Goal: Task Accomplishment & Management: Manage account settings

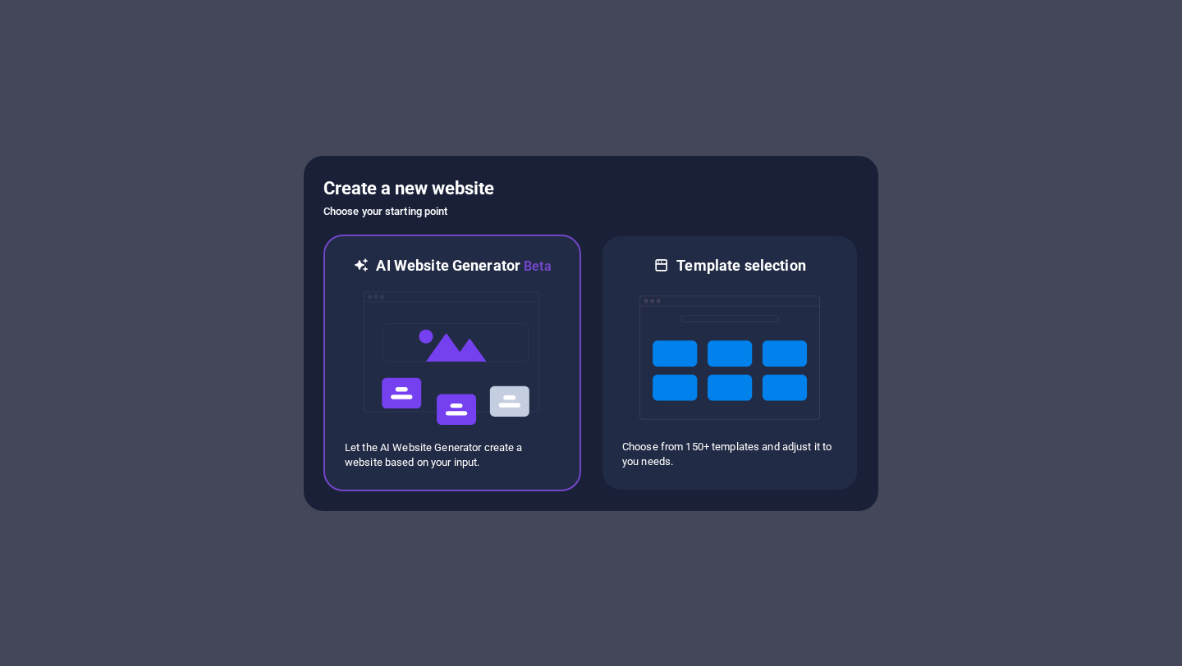
click at [481, 359] on img at bounding box center [452, 359] width 181 height 164
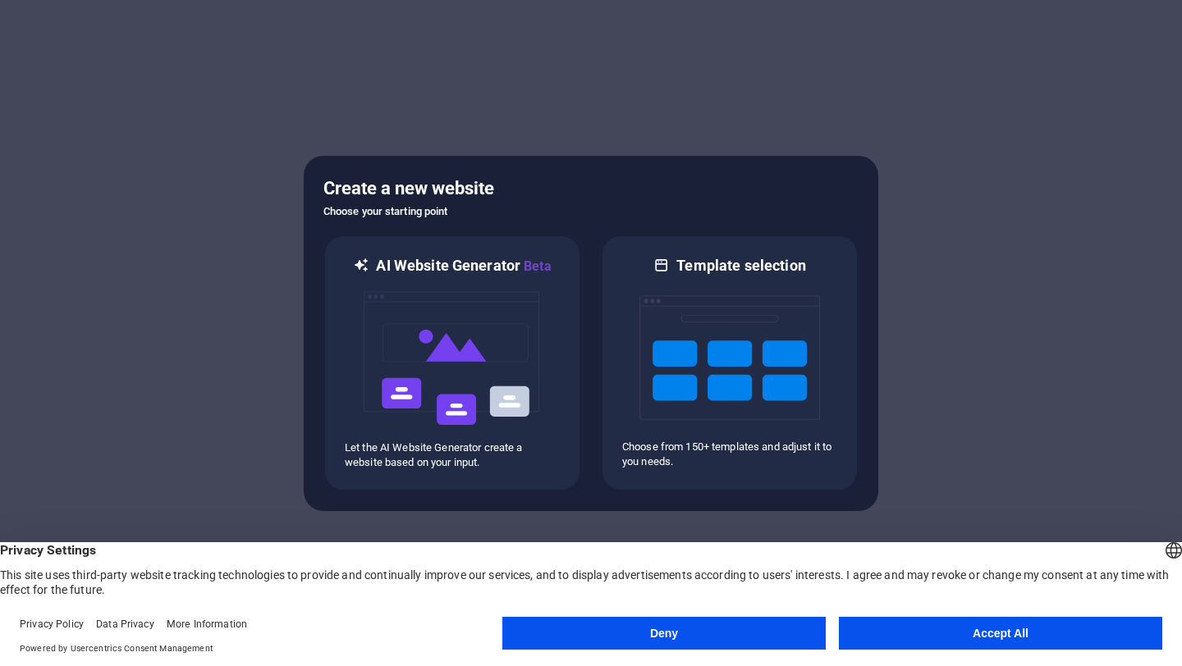
click at [582, 632] on button "Deny" at bounding box center [663, 633] width 323 height 33
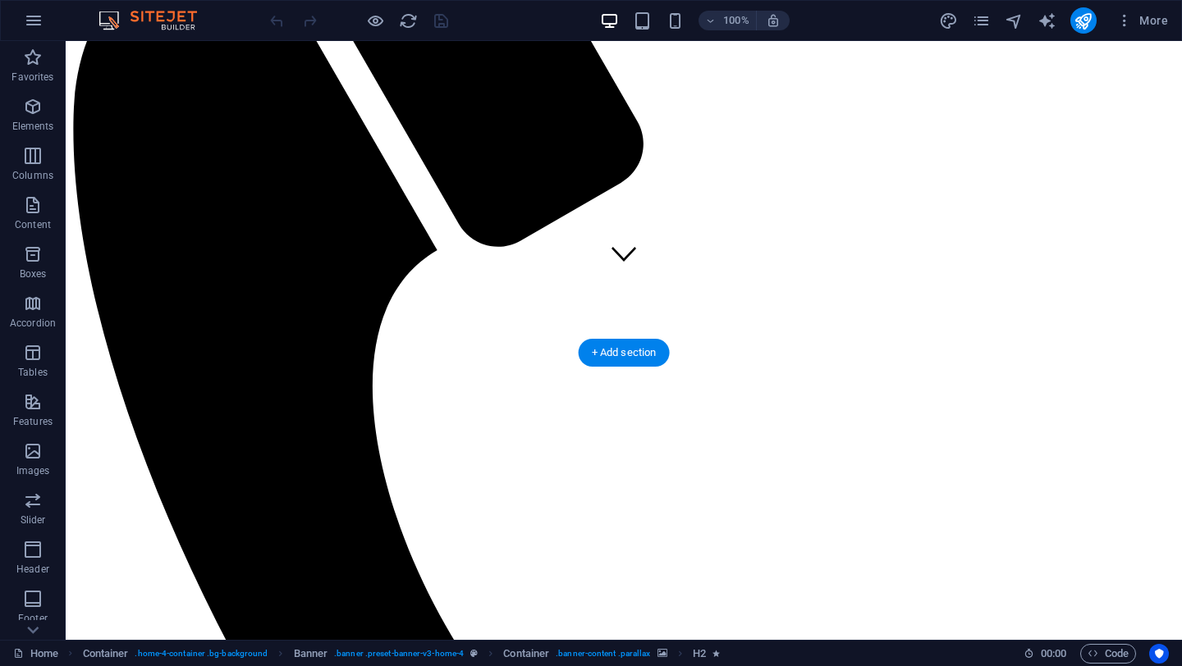
scroll to position [360, 0]
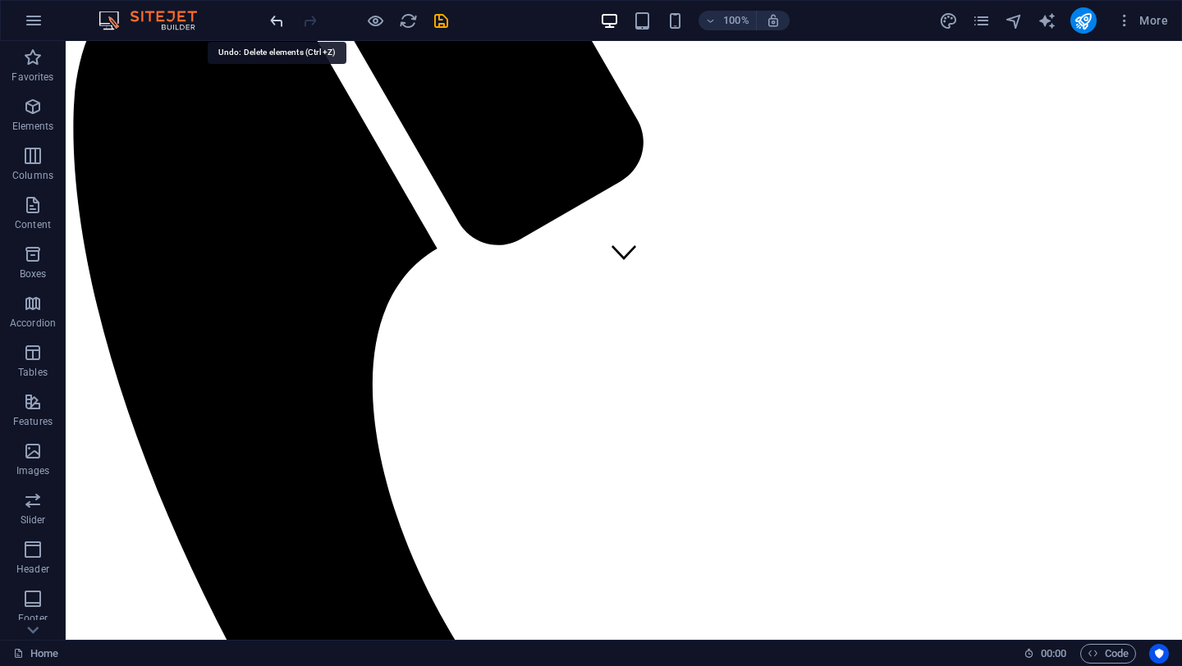
click at [280, 24] on icon "undo" at bounding box center [277, 20] width 19 height 19
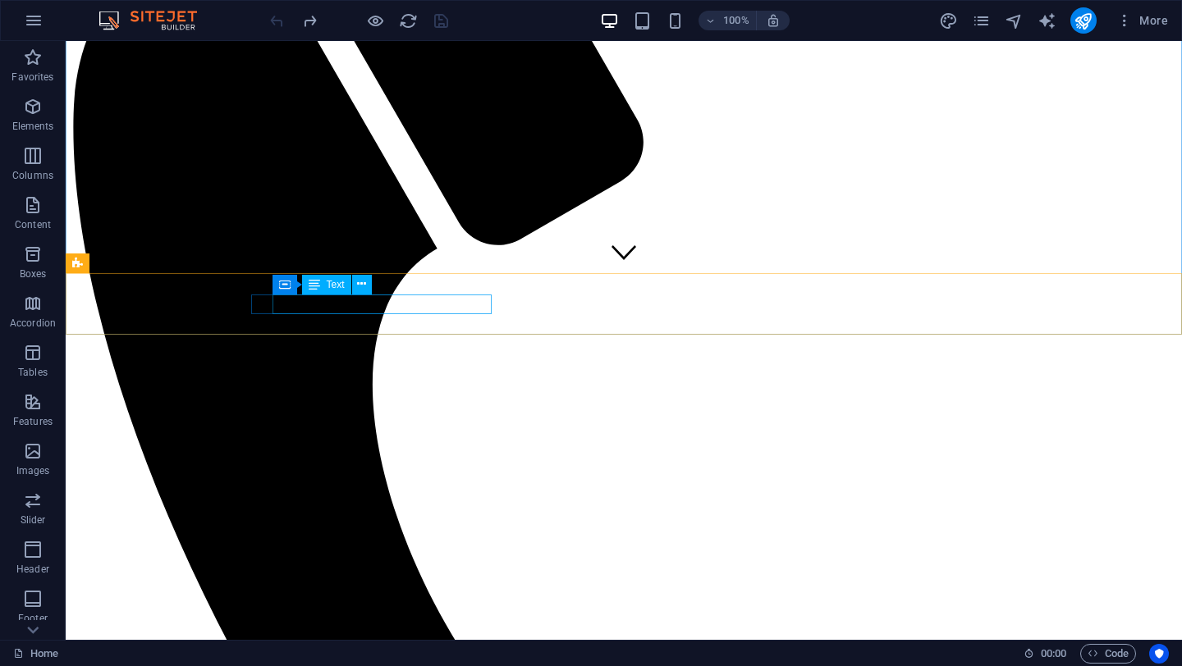
click at [319, 286] on div "Text" at bounding box center [326, 285] width 49 height 20
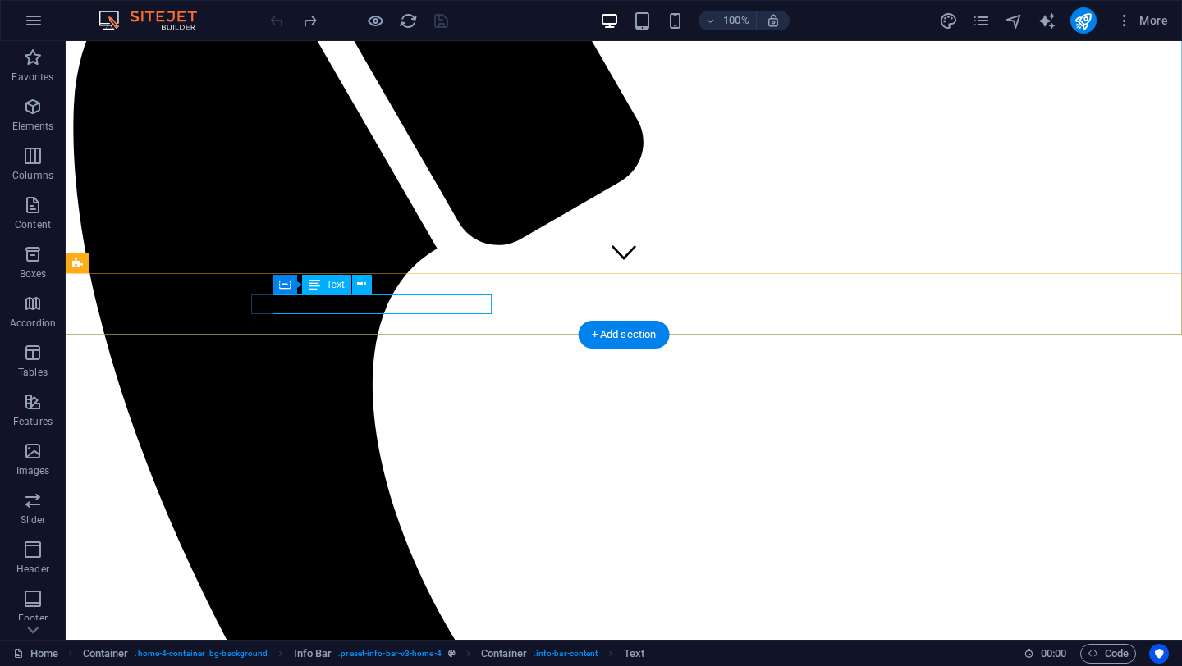
click at [327, 288] on span "Text" at bounding box center [336, 285] width 18 height 10
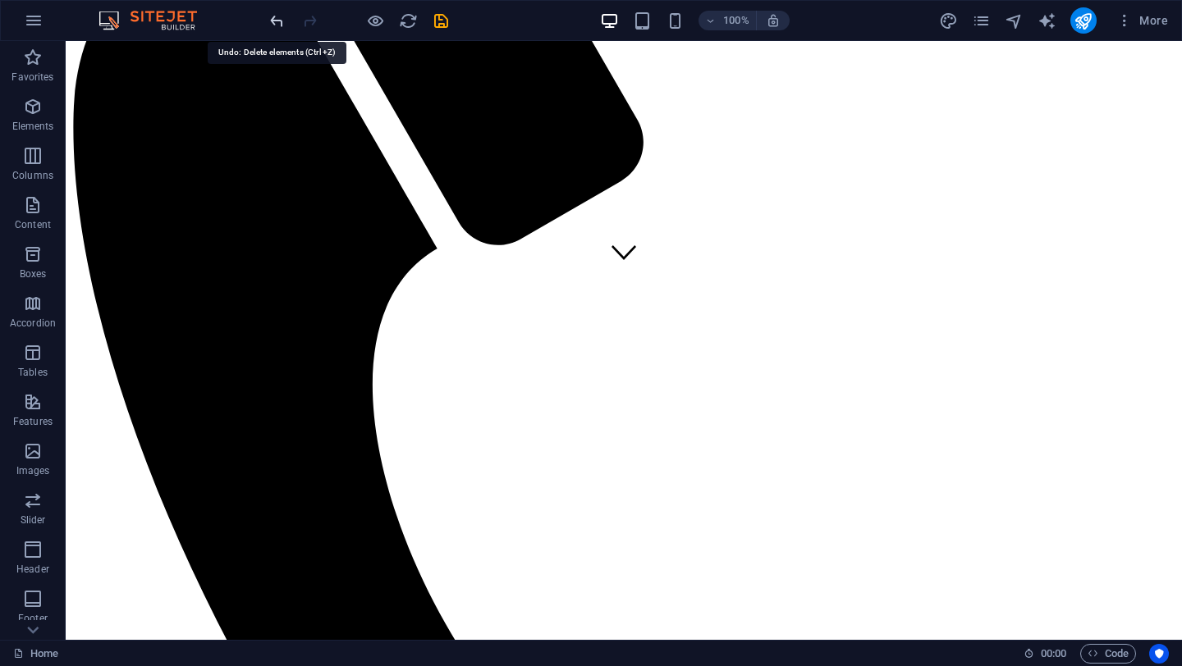
click at [276, 18] on icon "undo" at bounding box center [277, 20] width 19 height 19
click at [35, 121] on p "Elements" at bounding box center [33, 126] width 42 height 13
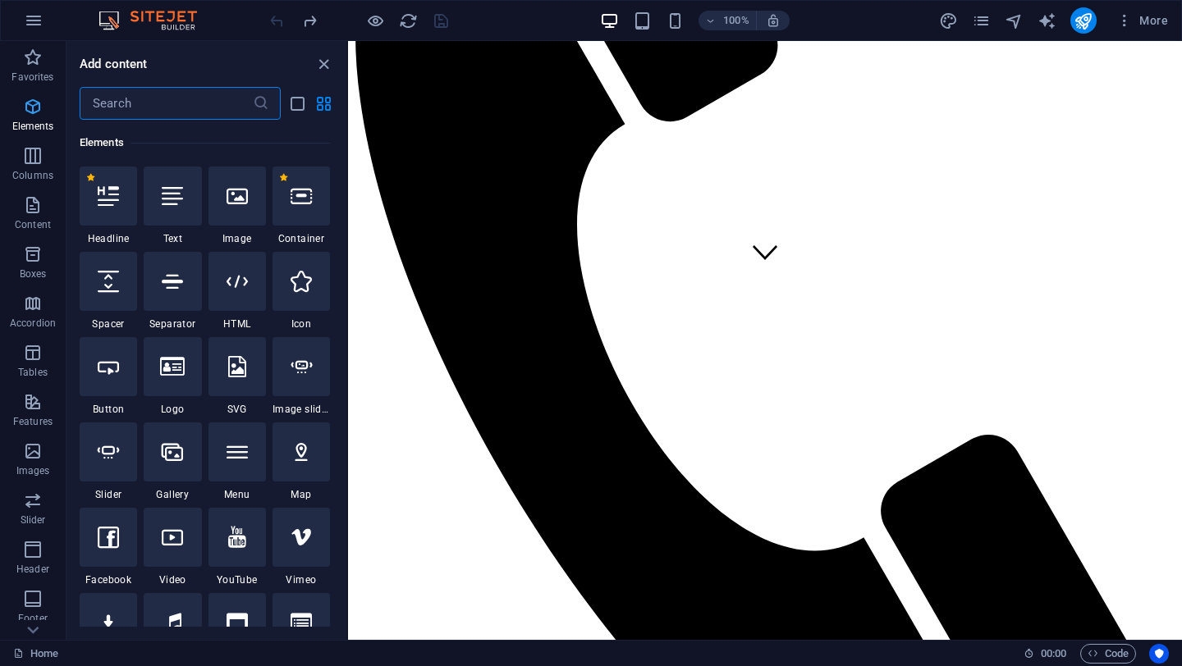
scroll to position [175, 0]
click at [172, 215] on div at bounding box center [172, 196] width 57 height 59
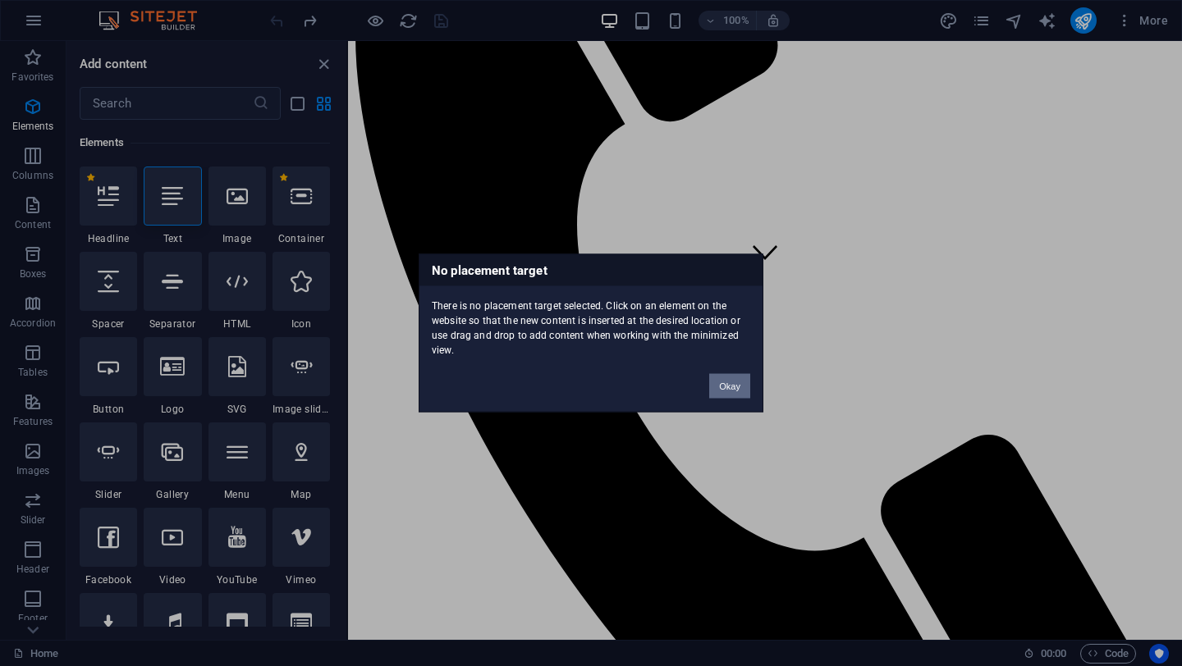
click at [734, 387] on button "Okay" at bounding box center [729, 386] width 41 height 25
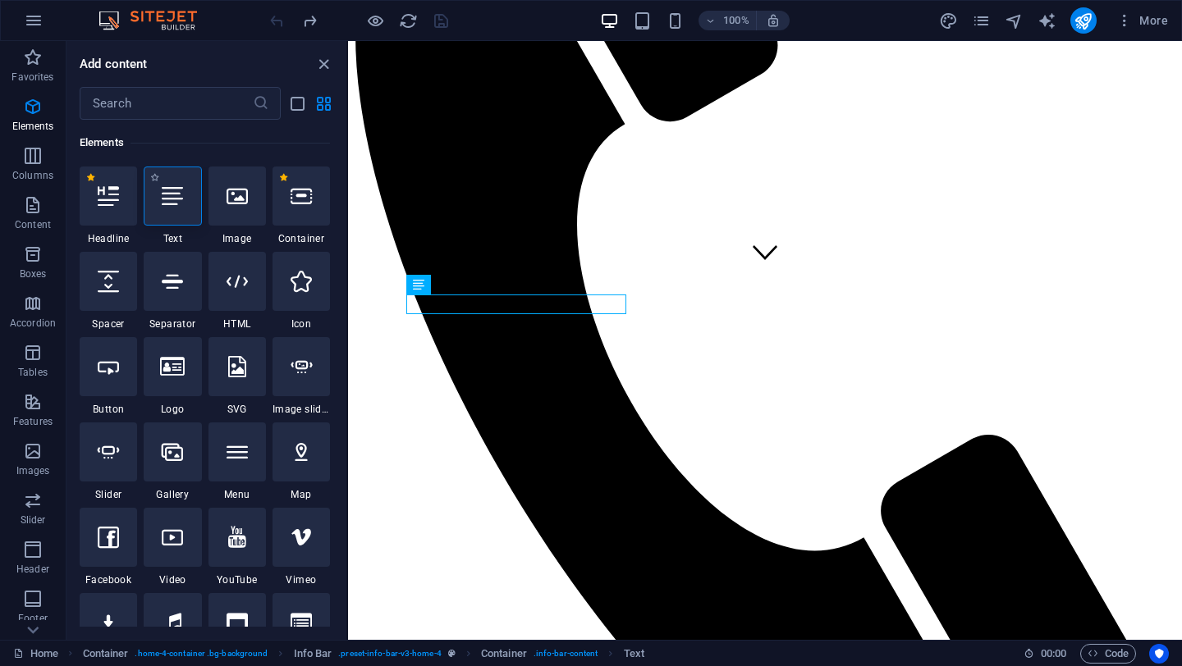
click at [186, 200] on div at bounding box center [172, 196] width 57 height 59
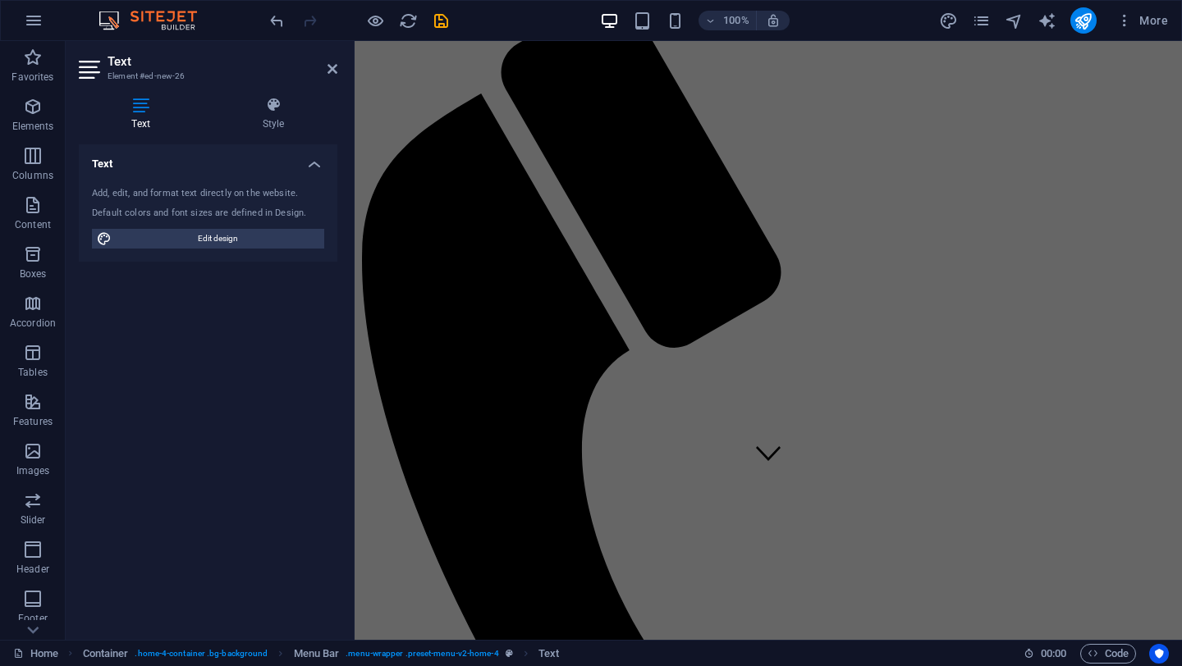
scroll to position [201, 0]
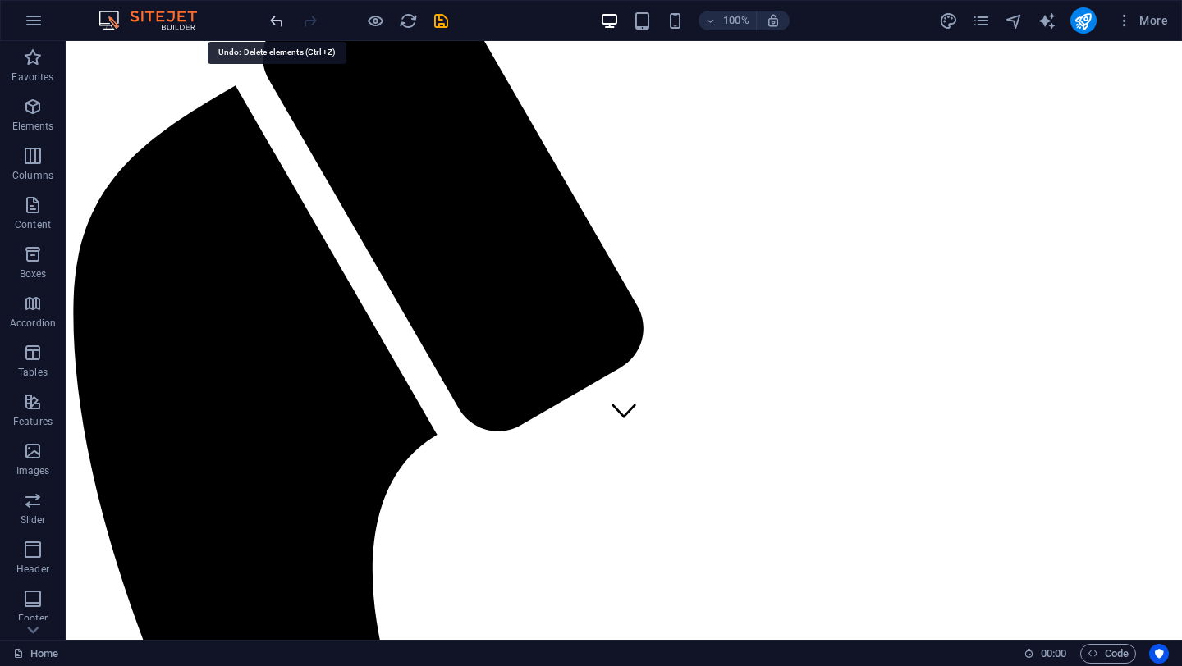
click at [281, 18] on icon "undo" at bounding box center [277, 20] width 19 height 19
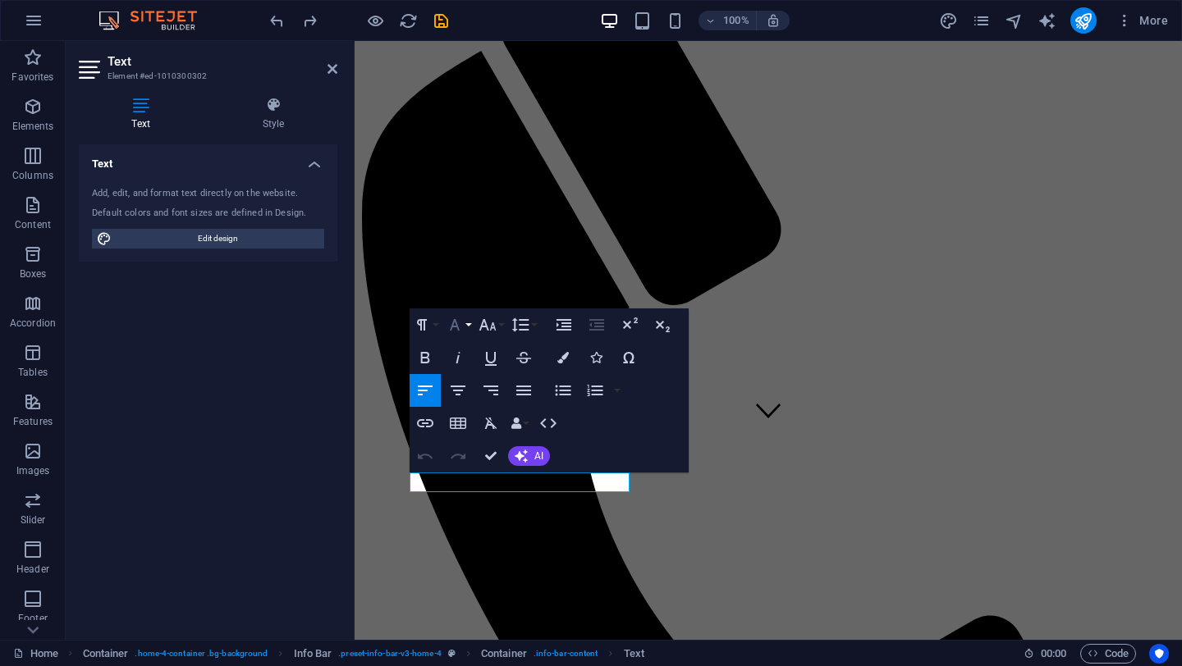
click at [456, 328] on icon "button" at bounding box center [455, 325] width 20 height 20
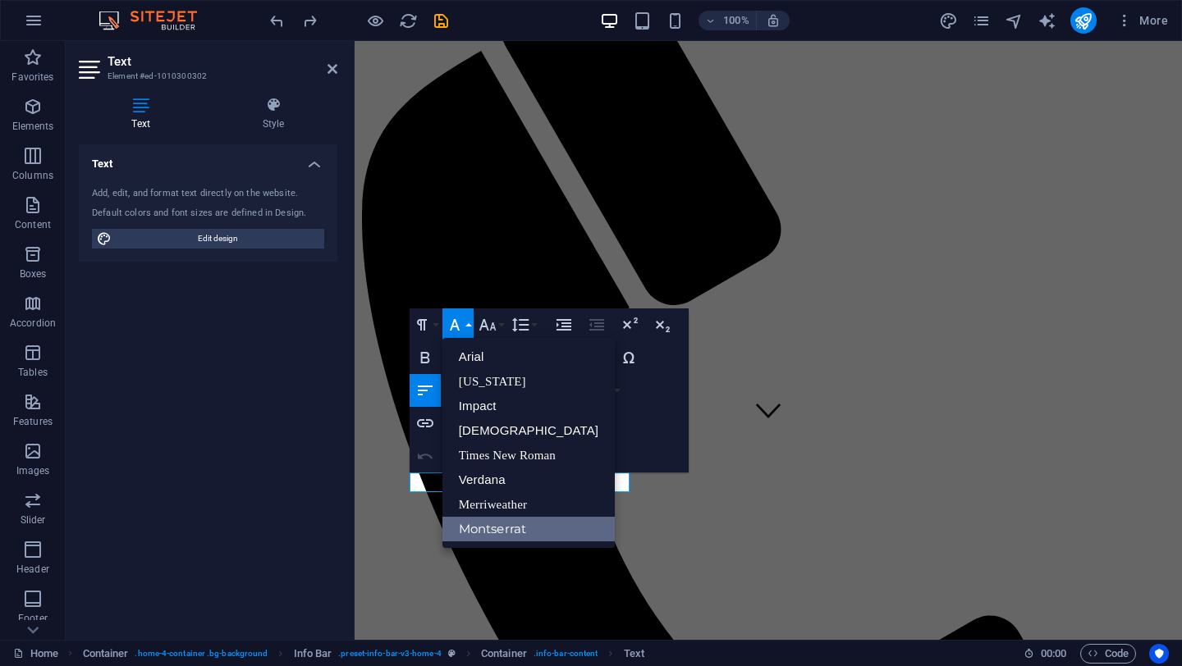
scroll to position [0, 0]
click at [454, 318] on icon "button" at bounding box center [455, 325] width 20 height 20
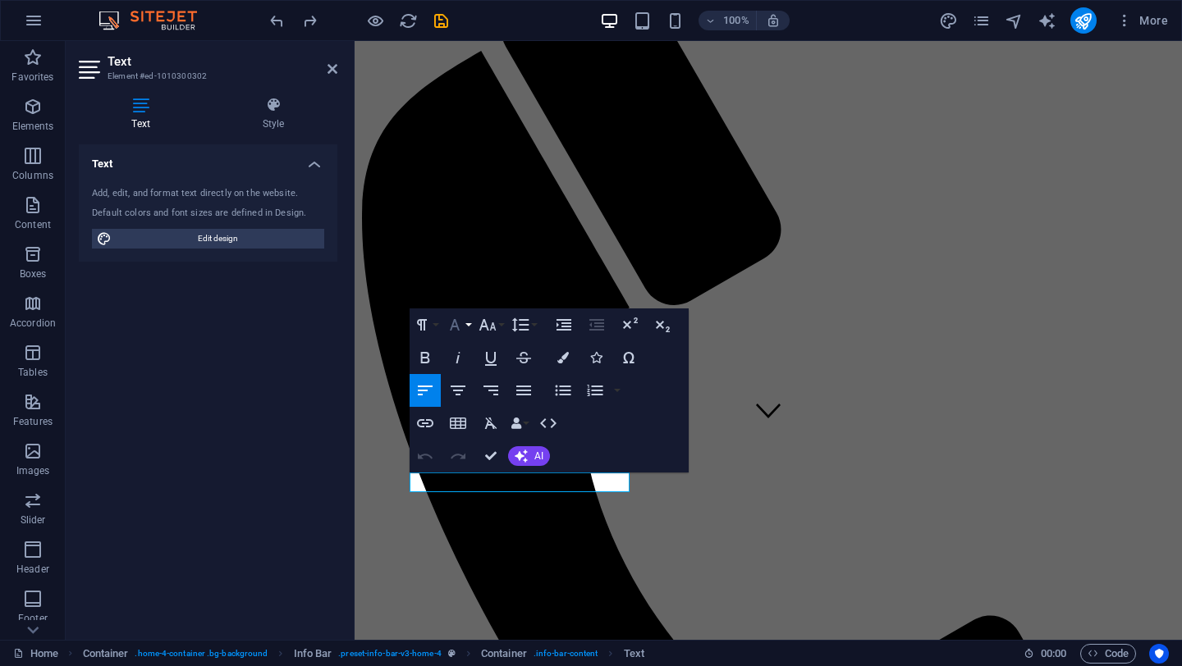
click at [453, 318] on icon "button" at bounding box center [455, 325] width 20 height 20
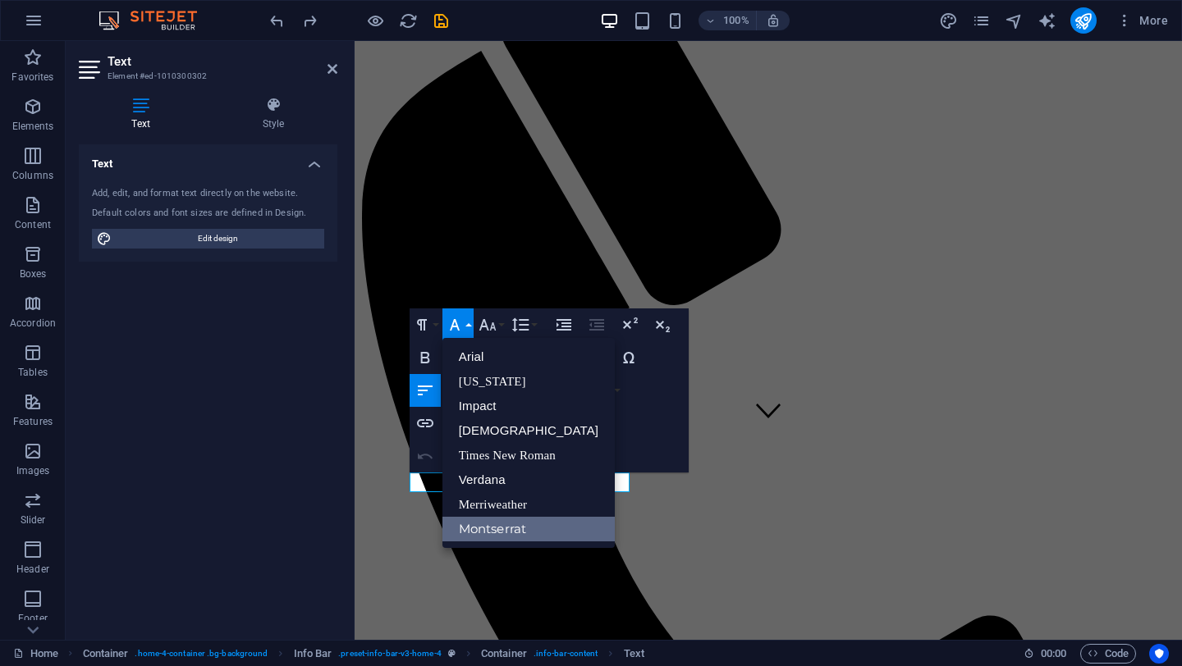
click at [453, 318] on icon "button" at bounding box center [455, 325] width 20 height 20
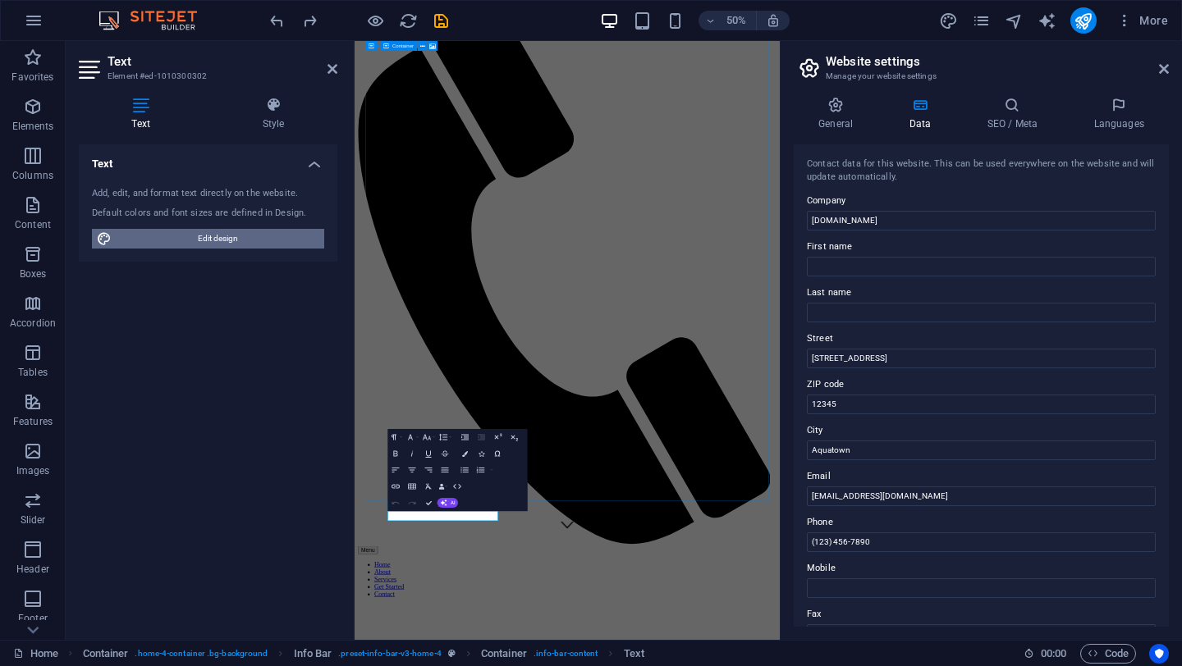
click at [254, 246] on span "Edit design" at bounding box center [218, 239] width 203 height 20
select select "px"
select select "200"
select select "px"
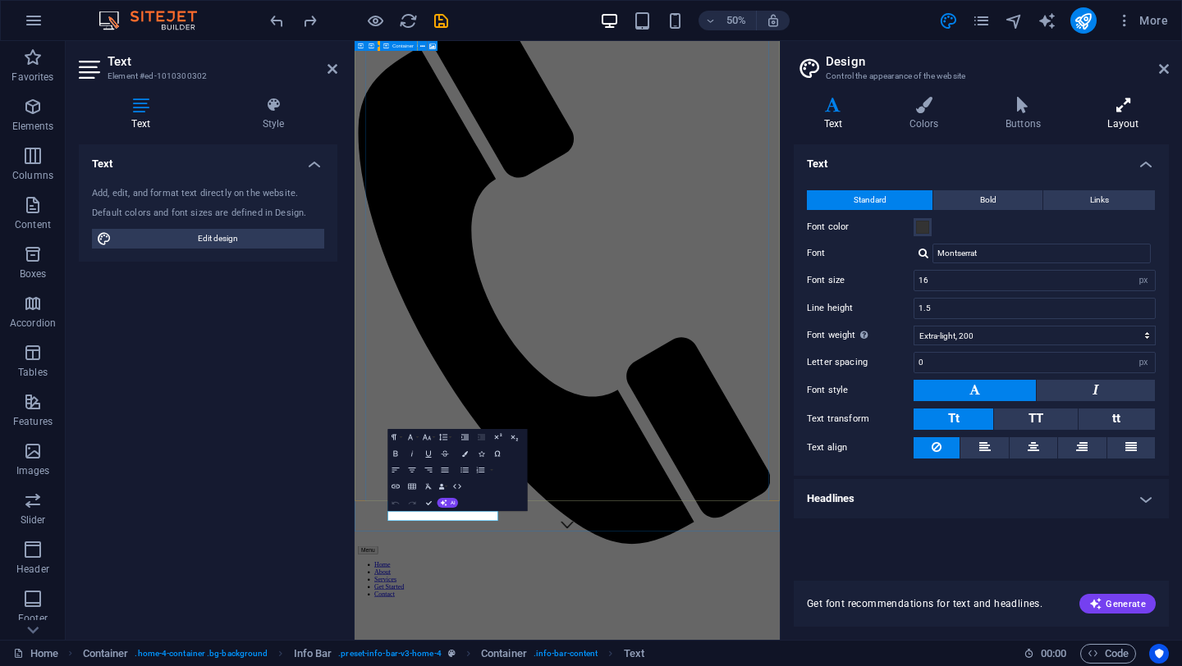
click at [1128, 114] on h4 "Layout" at bounding box center [1123, 114] width 91 height 34
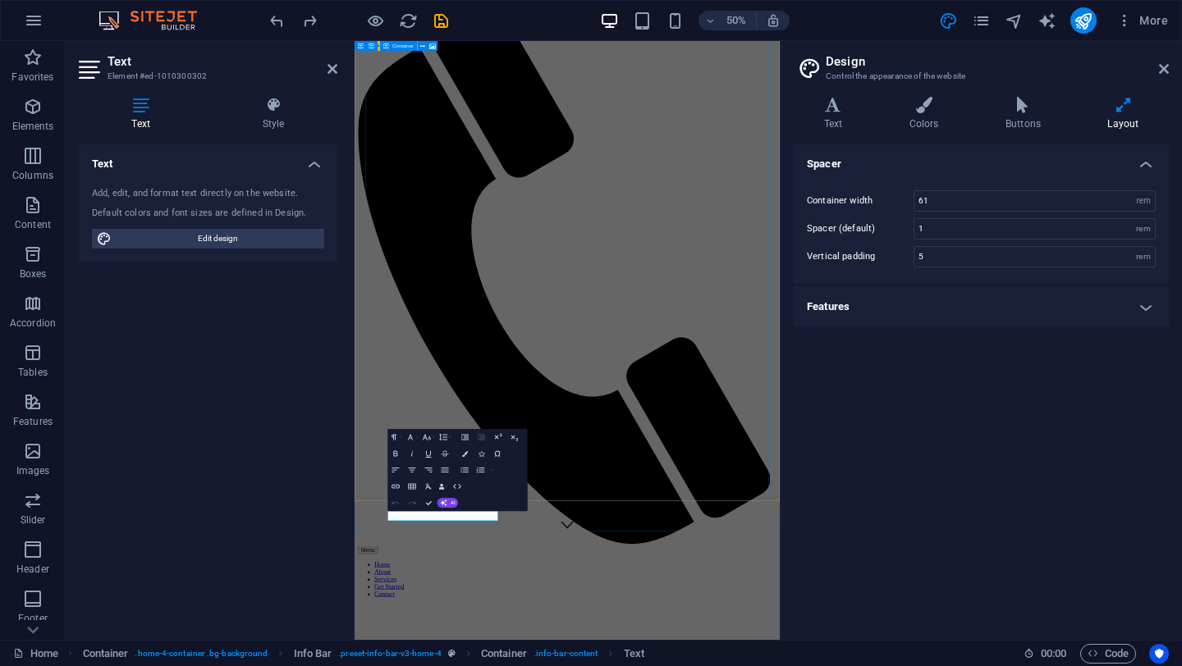
click at [1146, 313] on h4 "Features" at bounding box center [981, 306] width 375 height 39
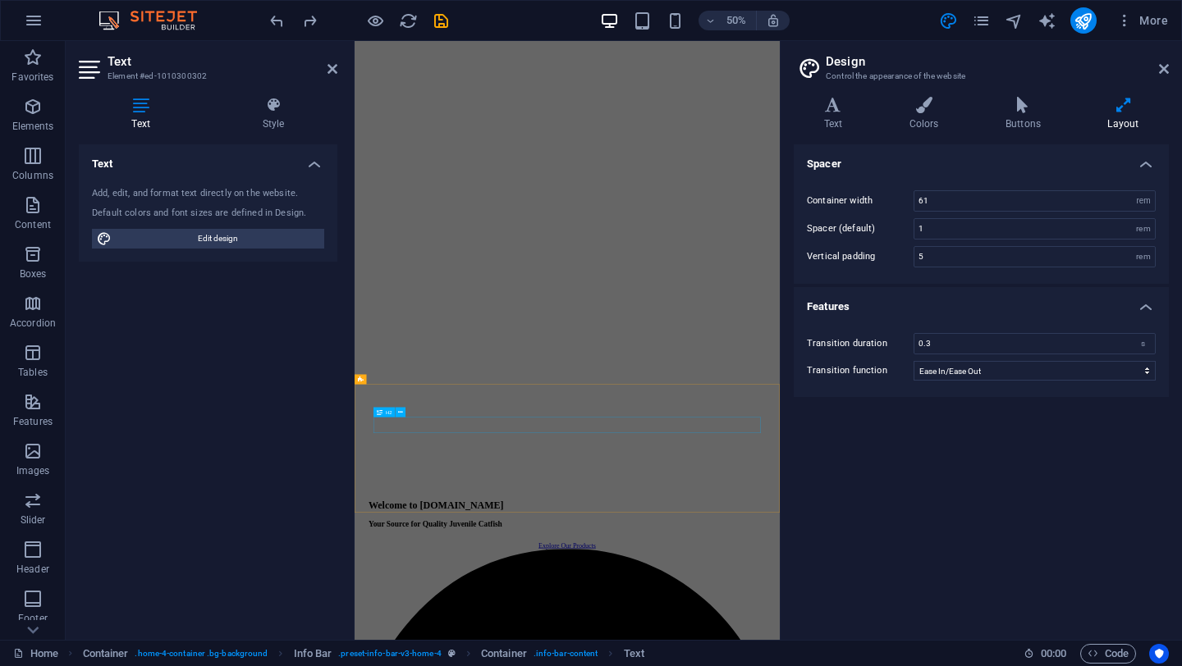
scroll to position [1516, 0]
click at [35, 195] on icon "button" at bounding box center [33, 205] width 20 height 20
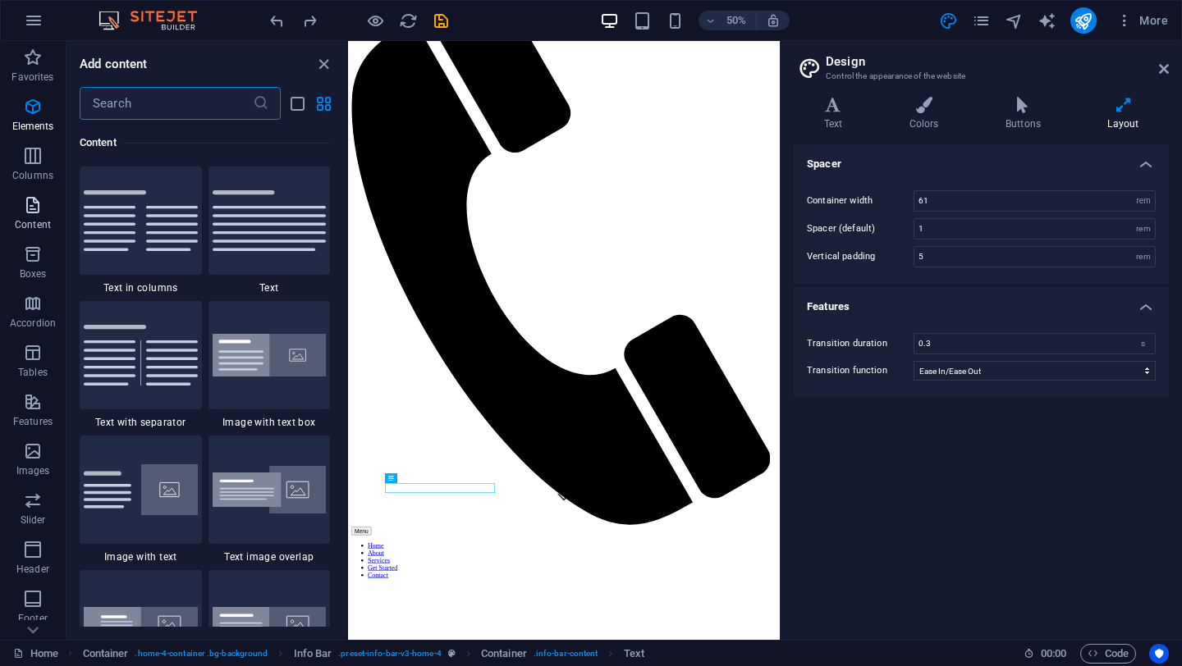
scroll to position [2872, 0]
click at [1161, 70] on icon at bounding box center [1164, 68] width 10 height 13
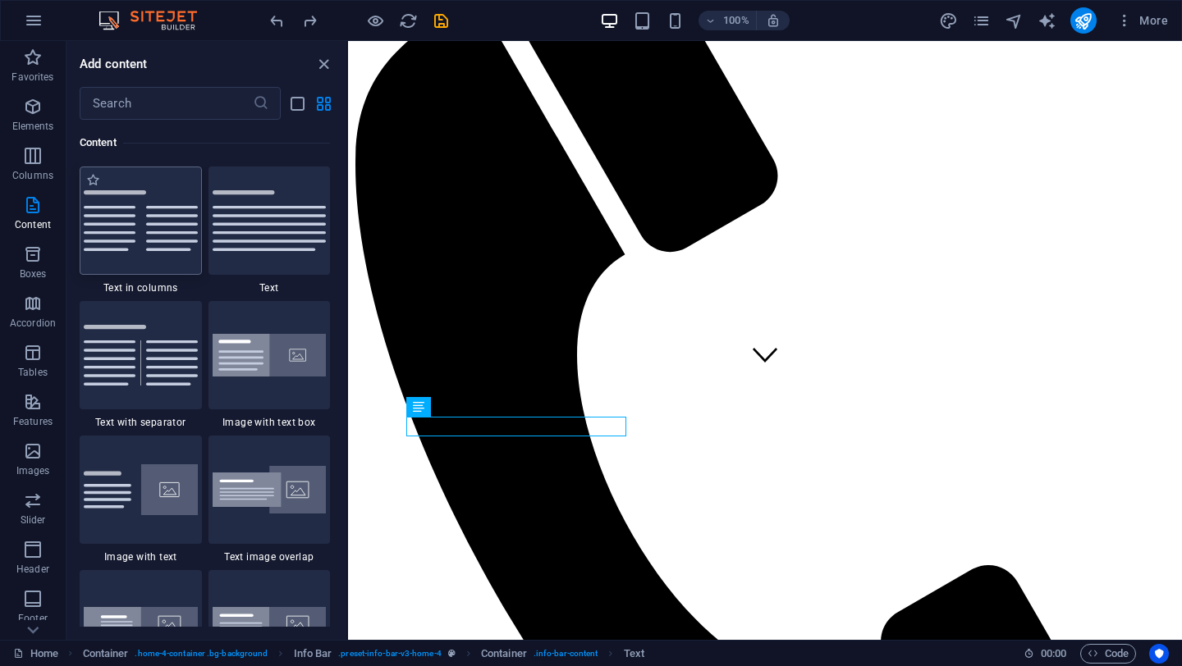
click at [181, 250] on img at bounding box center [141, 220] width 114 height 61
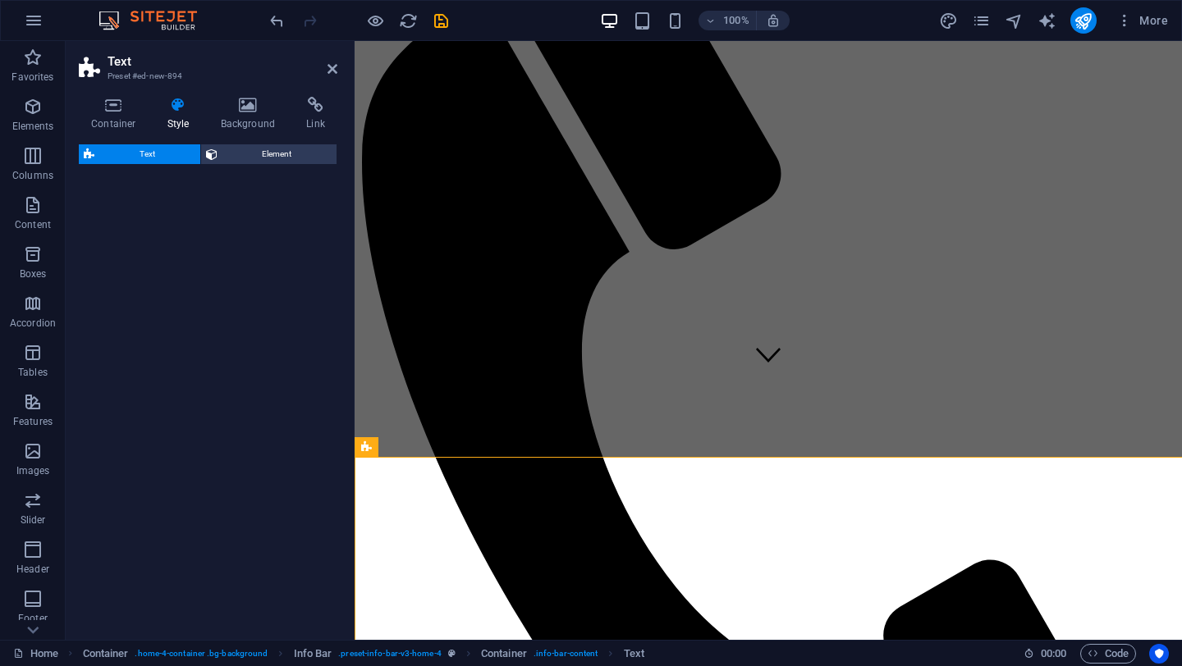
select select "rem"
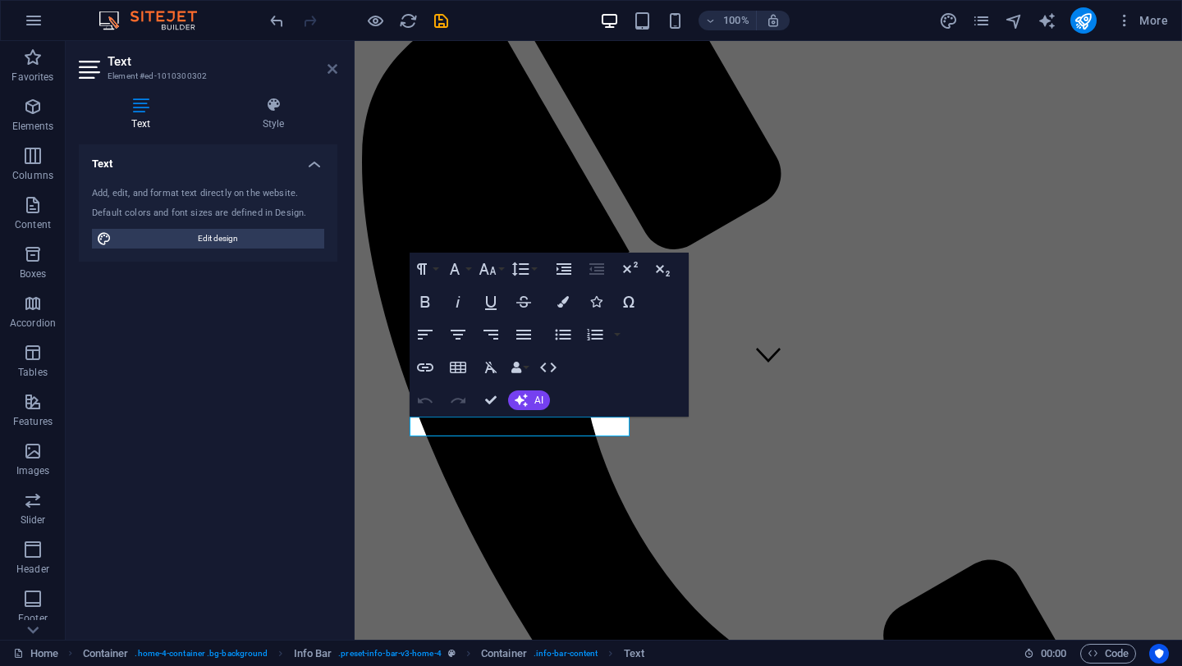
click at [330, 70] on icon at bounding box center [332, 68] width 10 height 13
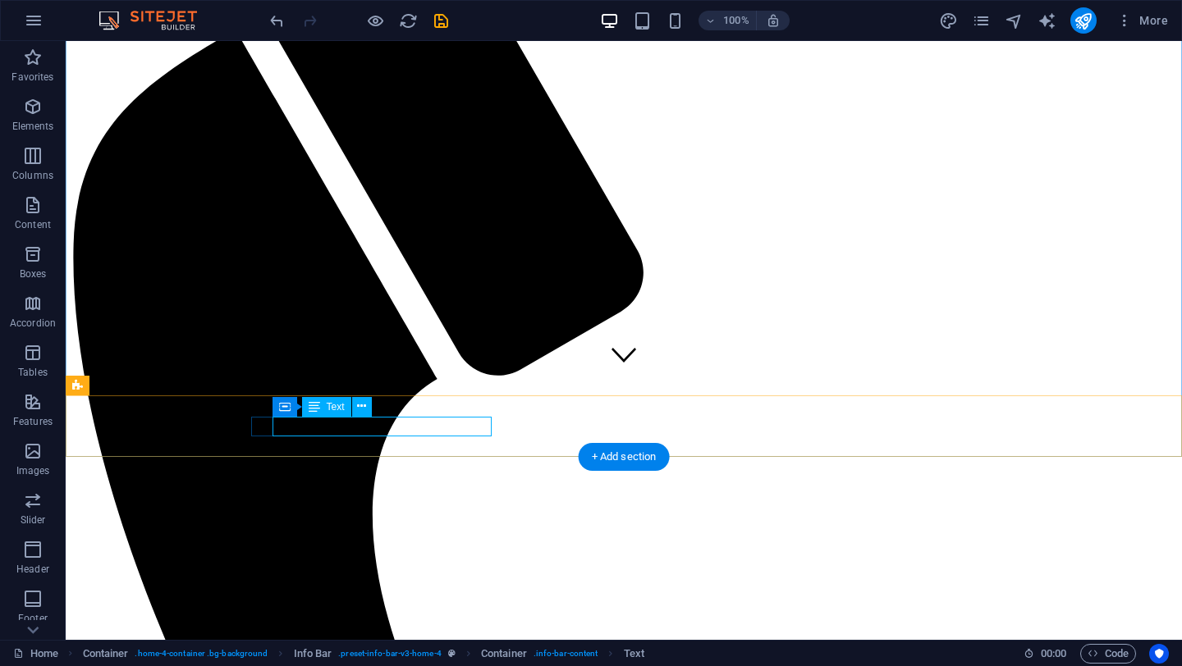
click at [360, 409] on icon at bounding box center [361, 406] width 9 height 17
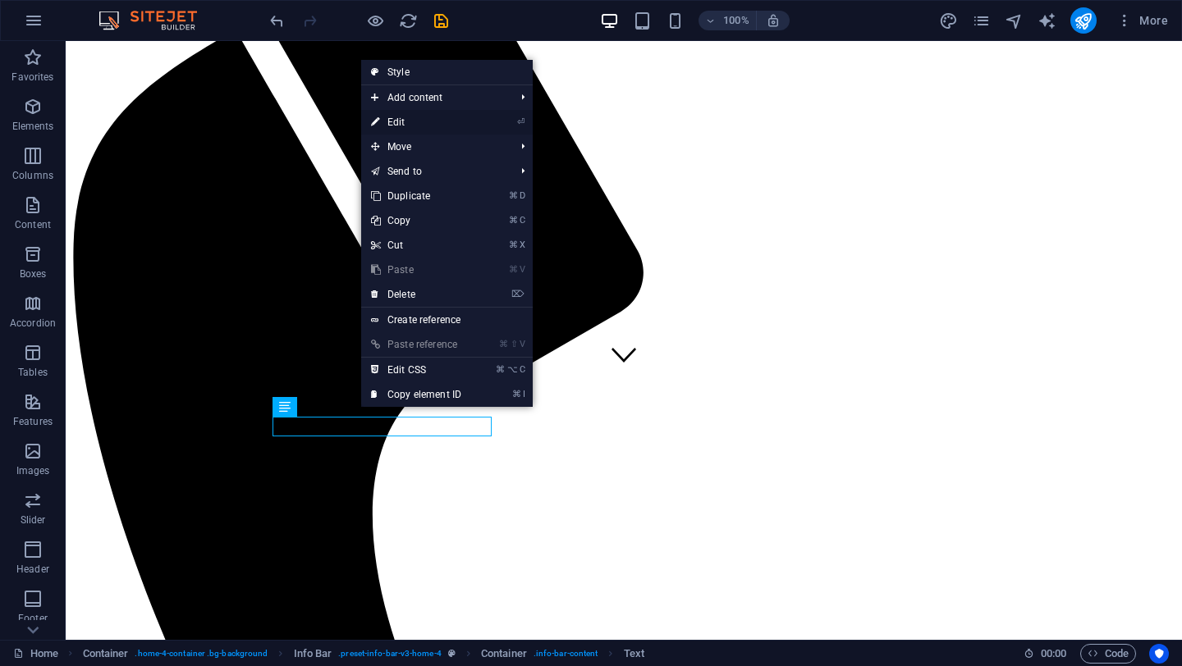
click at [405, 119] on link "⏎ Edit" at bounding box center [416, 122] width 110 height 25
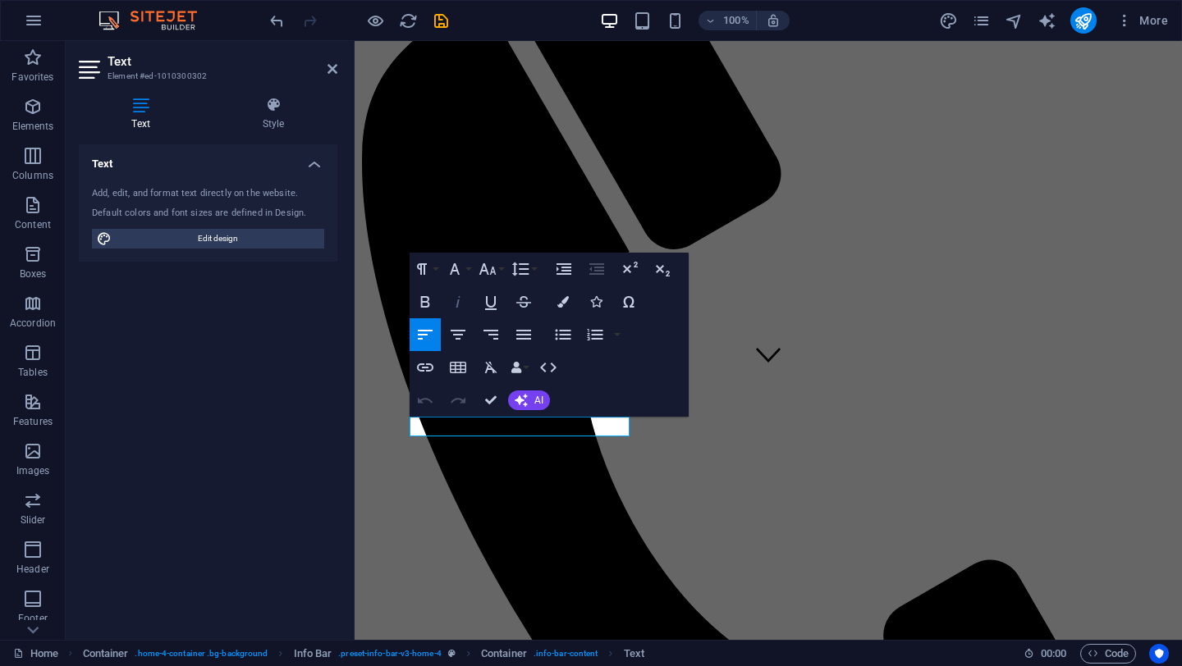
click at [460, 305] on icon "button" at bounding box center [458, 302] width 20 height 20
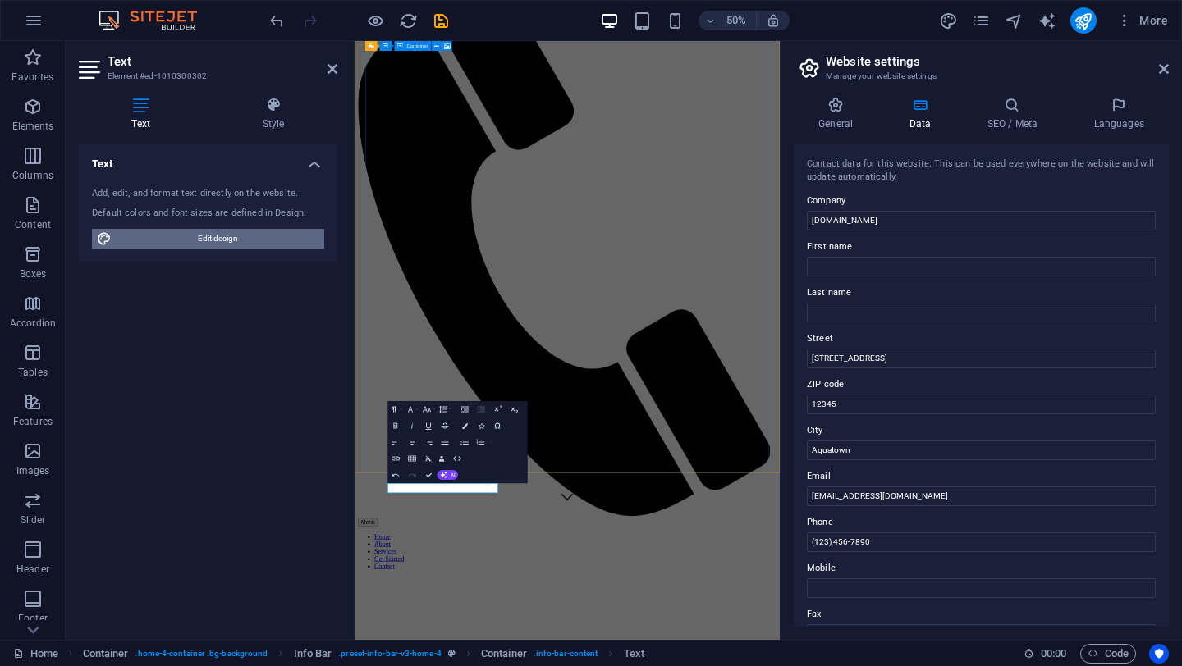
click at [271, 235] on span "Edit design" at bounding box center [218, 239] width 203 height 20
select select "px"
select select "200"
select select "px"
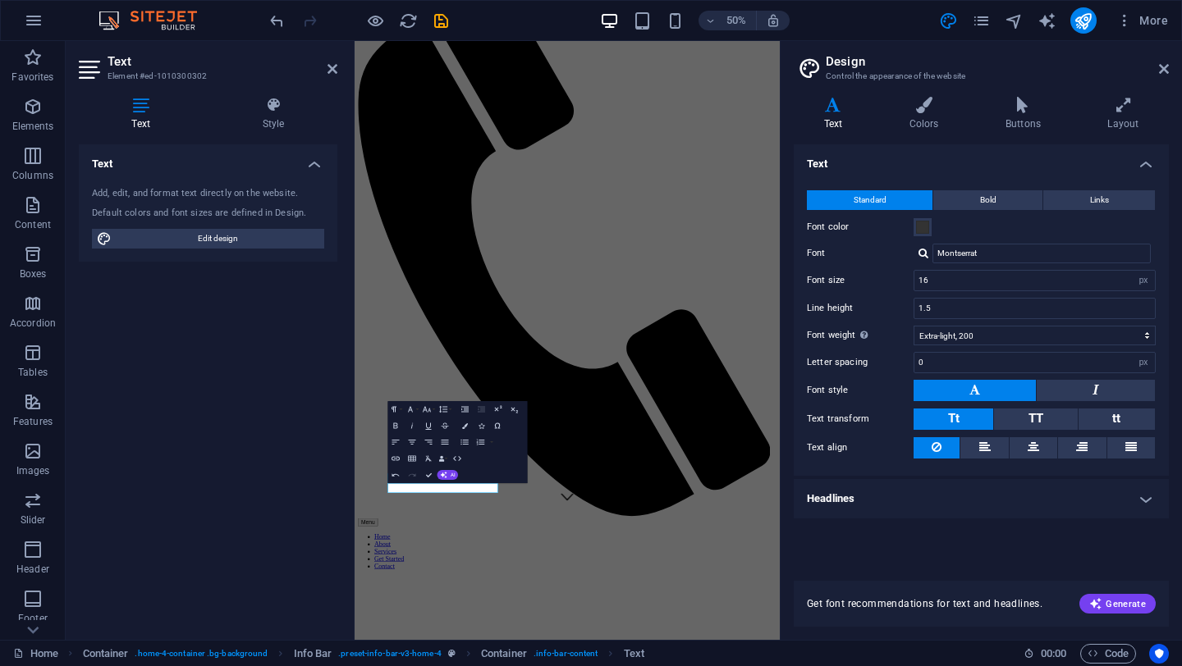
click at [831, 112] on icon at bounding box center [833, 105] width 79 height 16
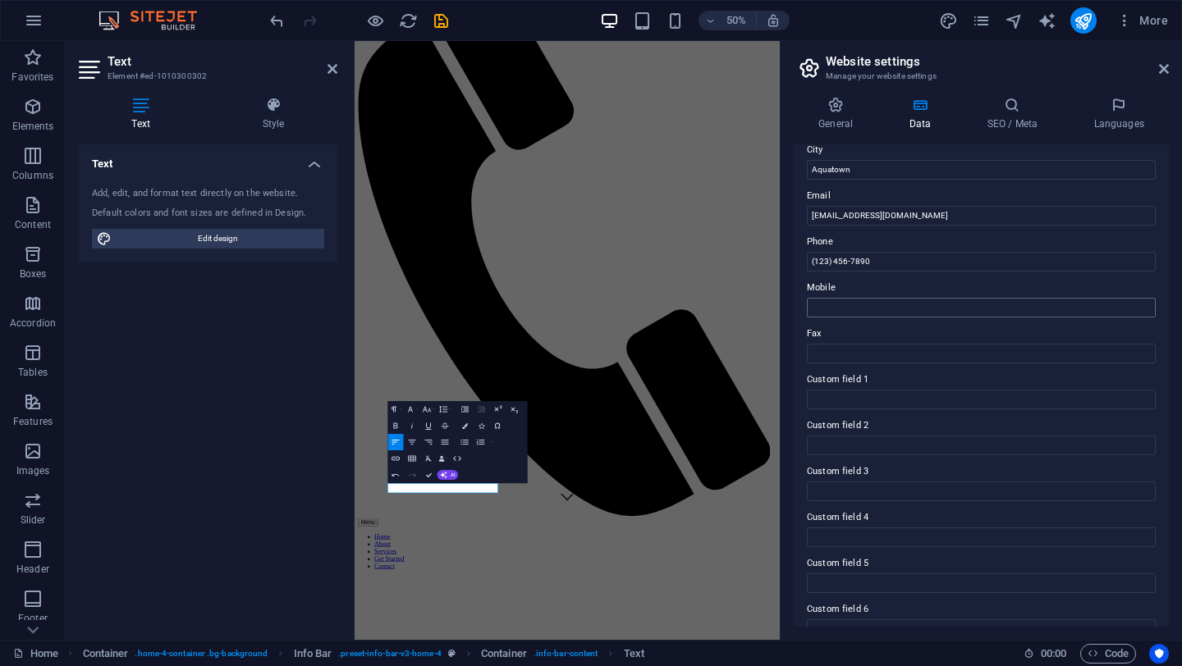
scroll to position [273, 0]
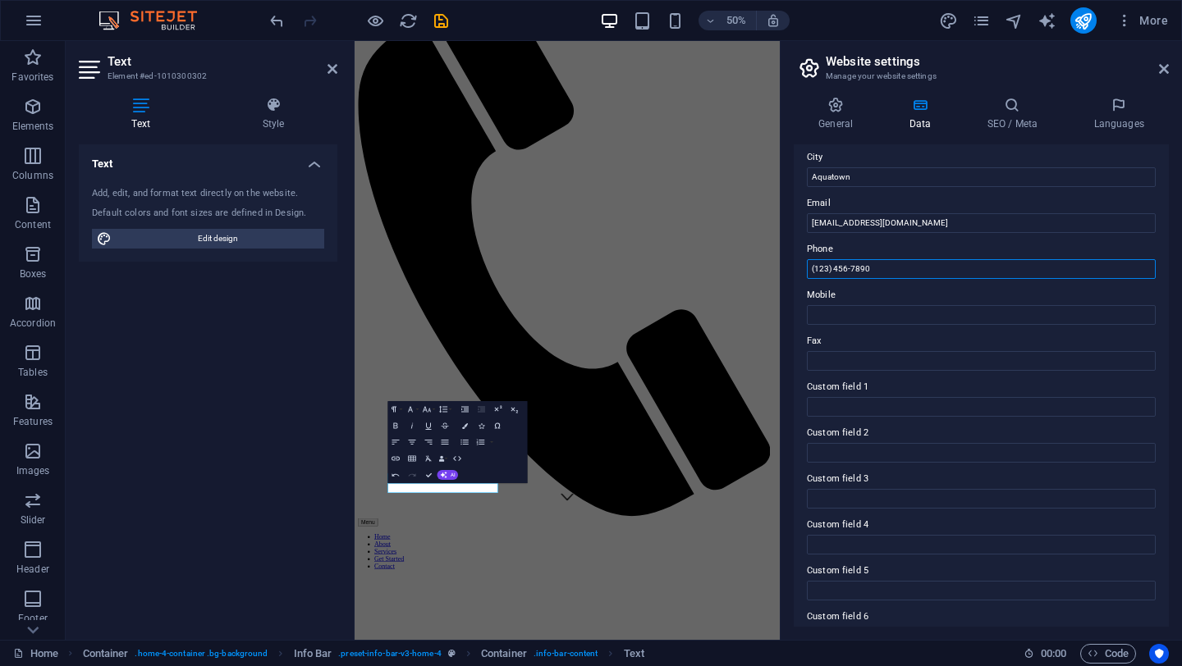
click at [898, 270] on input "(123) 456-7890" at bounding box center [981, 269] width 349 height 20
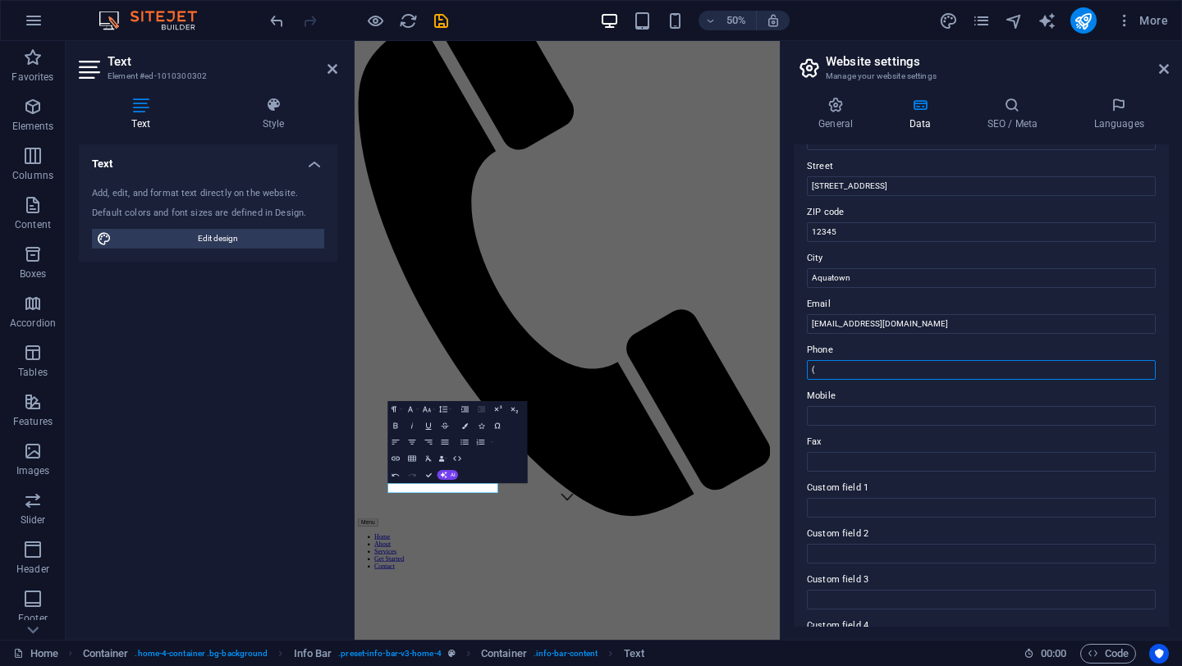
scroll to position [0, 0]
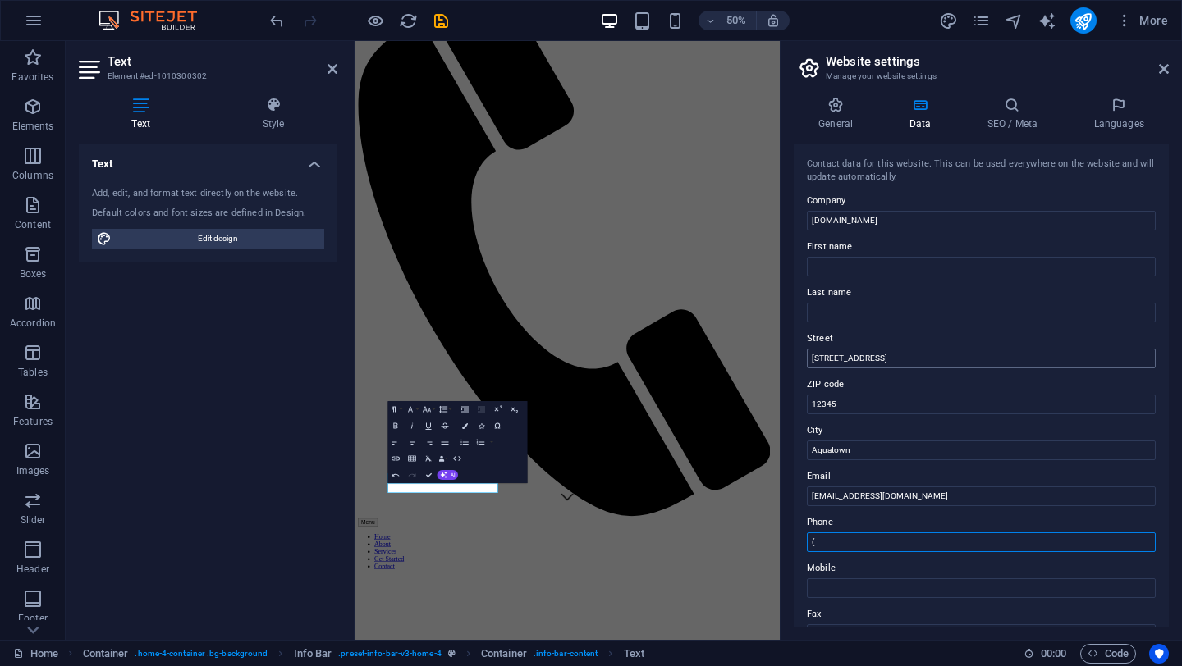
type input "("
click at [899, 360] on input "[STREET_ADDRESS]" at bounding box center [981, 359] width 349 height 20
type input "1"
type input "2"
type input "no 3 tendercare close isheri Magodo phase1"
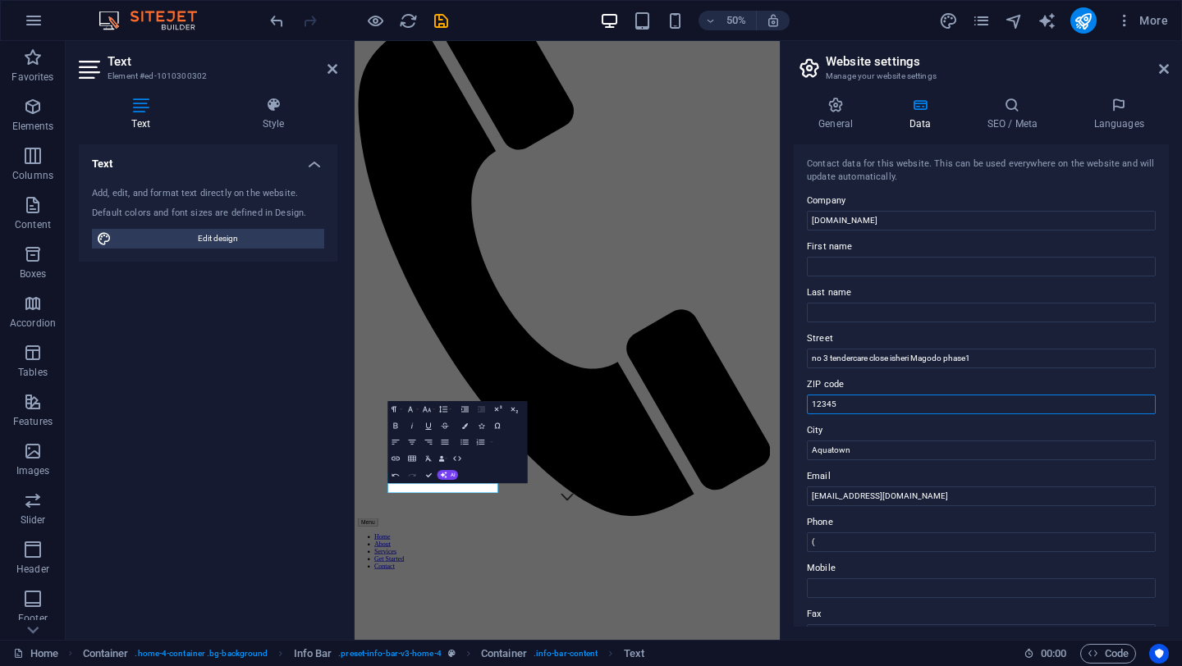
click at [847, 402] on input "12345" at bounding box center [981, 405] width 349 height 20
type input "1"
type input "23401"
click at [851, 451] on input "Aquatown" at bounding box center [981, 451] width 349 height 20
type input "A"
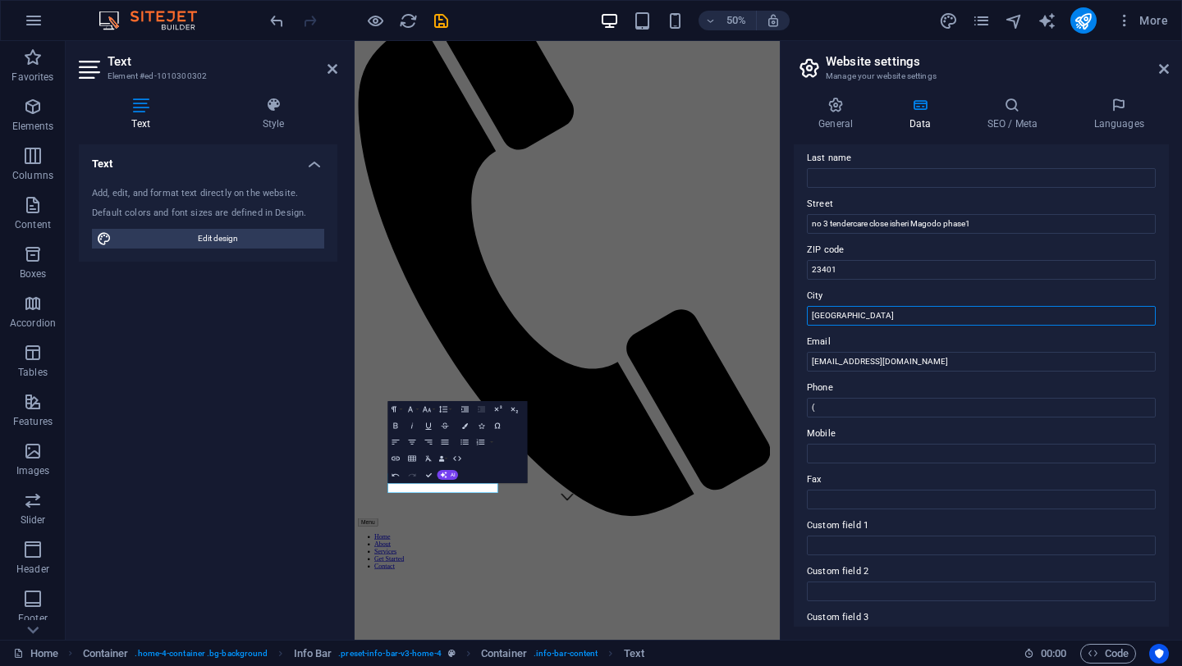
scroll to position [140, 0]
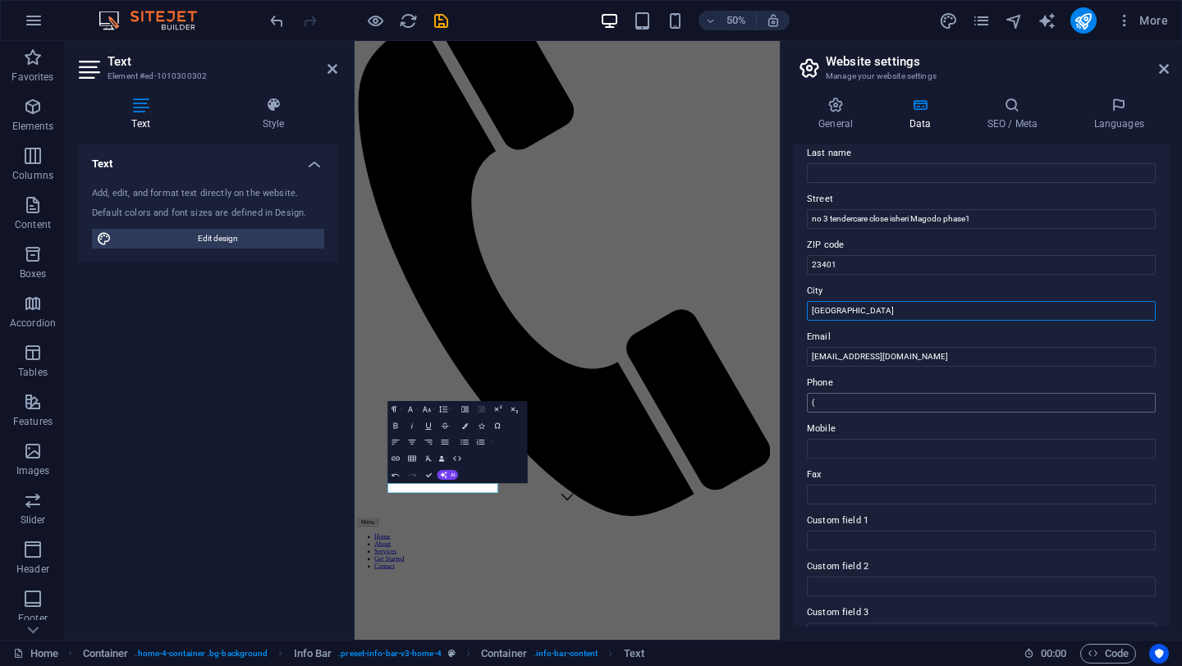
type input "[GEOGRAPHIC_DATA]"
click at [839, 409] on input "(" at bounding box center [981, 403] width 349 height 20
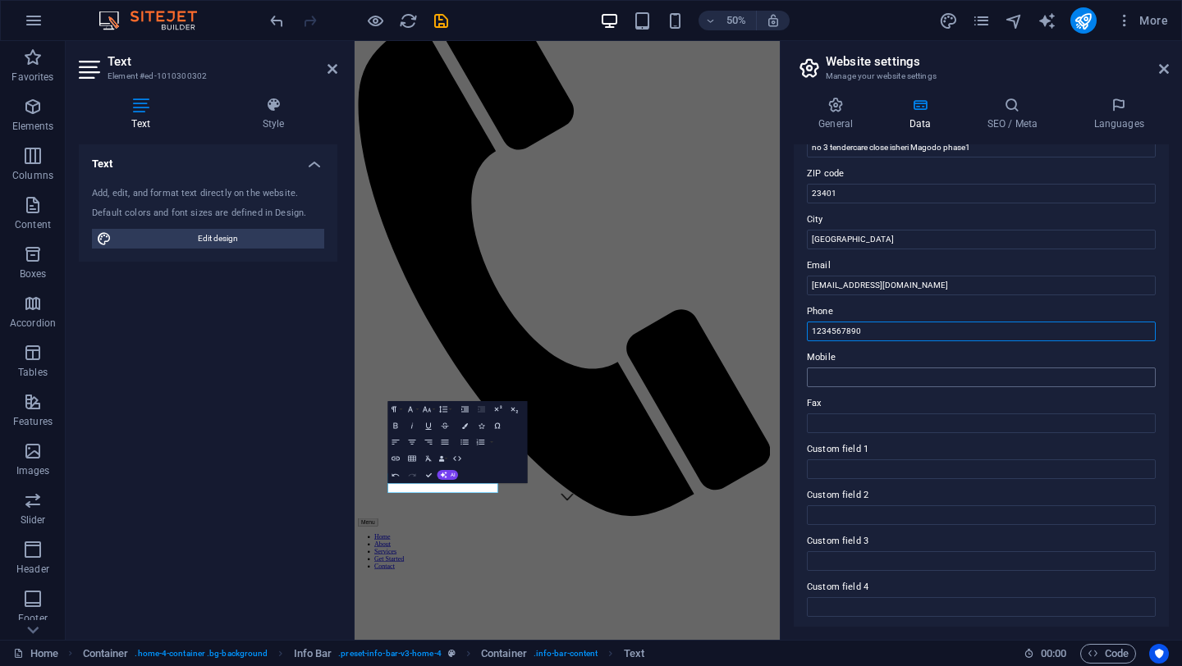
scroll to position [214, 0]
type input "1234567890"
click at [819, 476] on div "Contact data for this website. This can be used everywhere on the website and w…" at bounding box center [981, 385] width 375 height 483
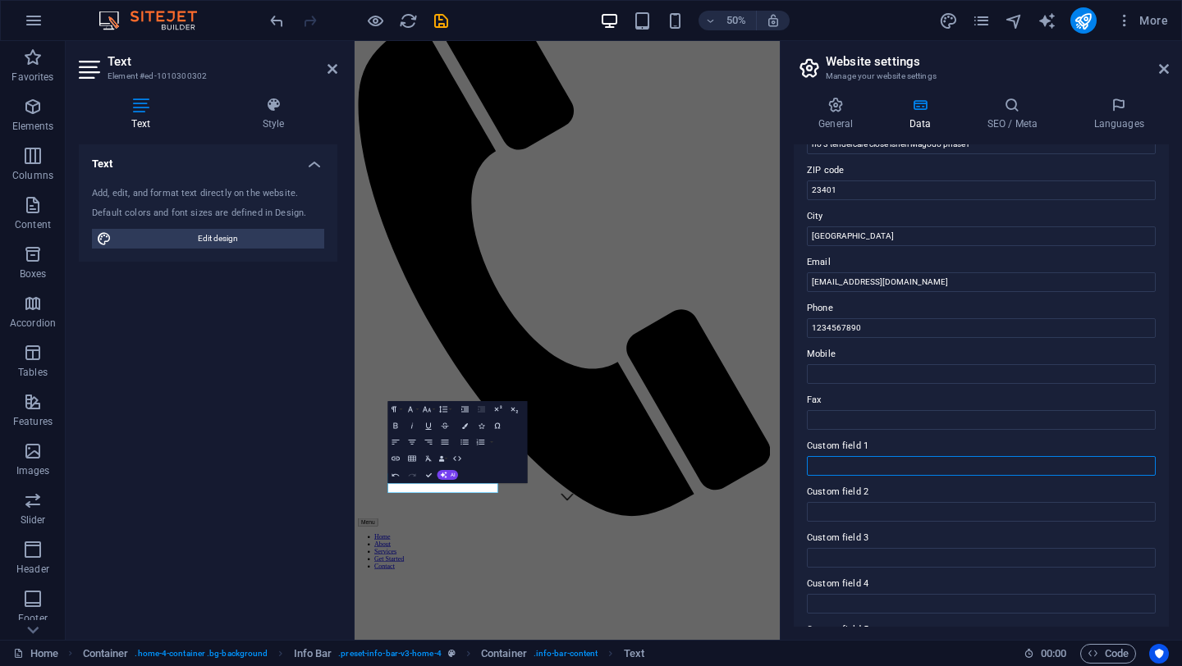
click at [827, 465] on input "Custom field 1" at bounding box center [981, 466] width 349 height 20
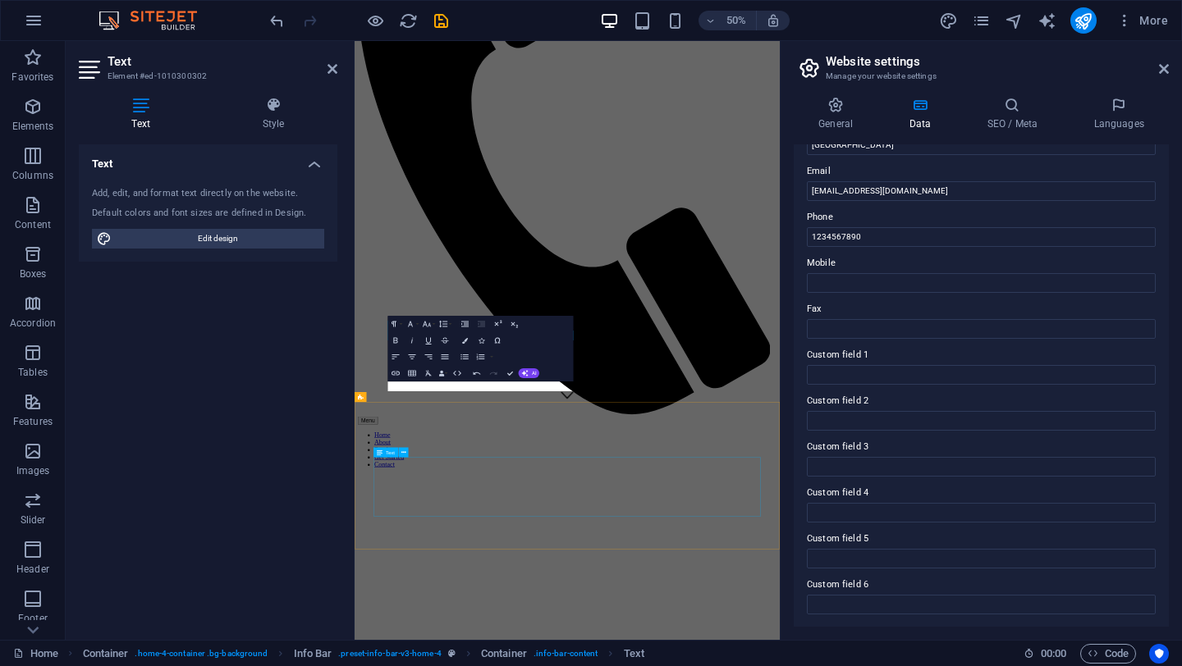
scroll to position [463, 0]
click at [207, 408] on div "Text Add, edit, and format text directly on the website. Default colors and fon…" at bounding box center [208, 385] width 259 height 483
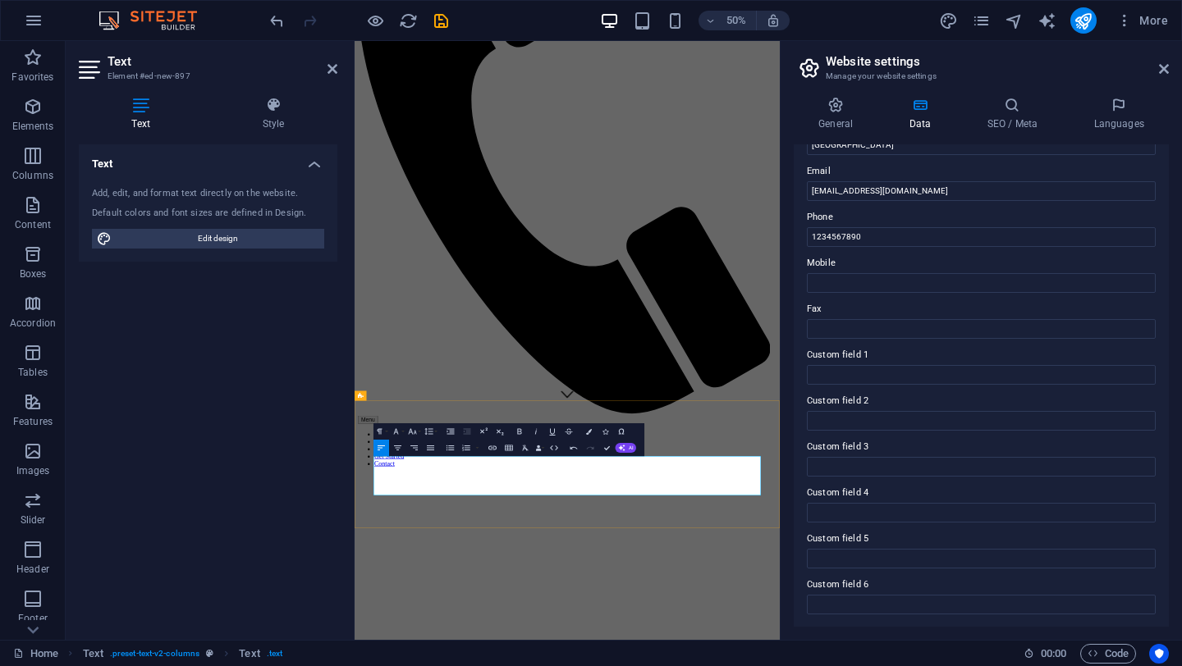
drag, startPoint x: 1083, startPoint y: 937, endPoint x: 391, endPoint y: 886, distance: 693.7
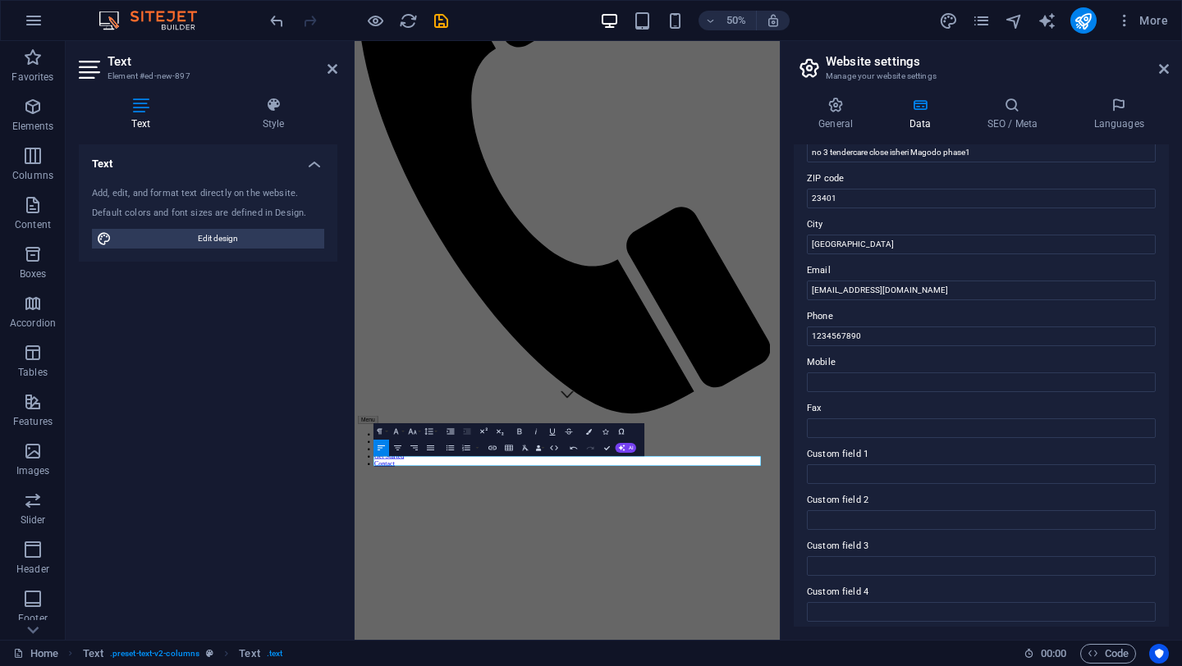
scroll to position [0, 0]
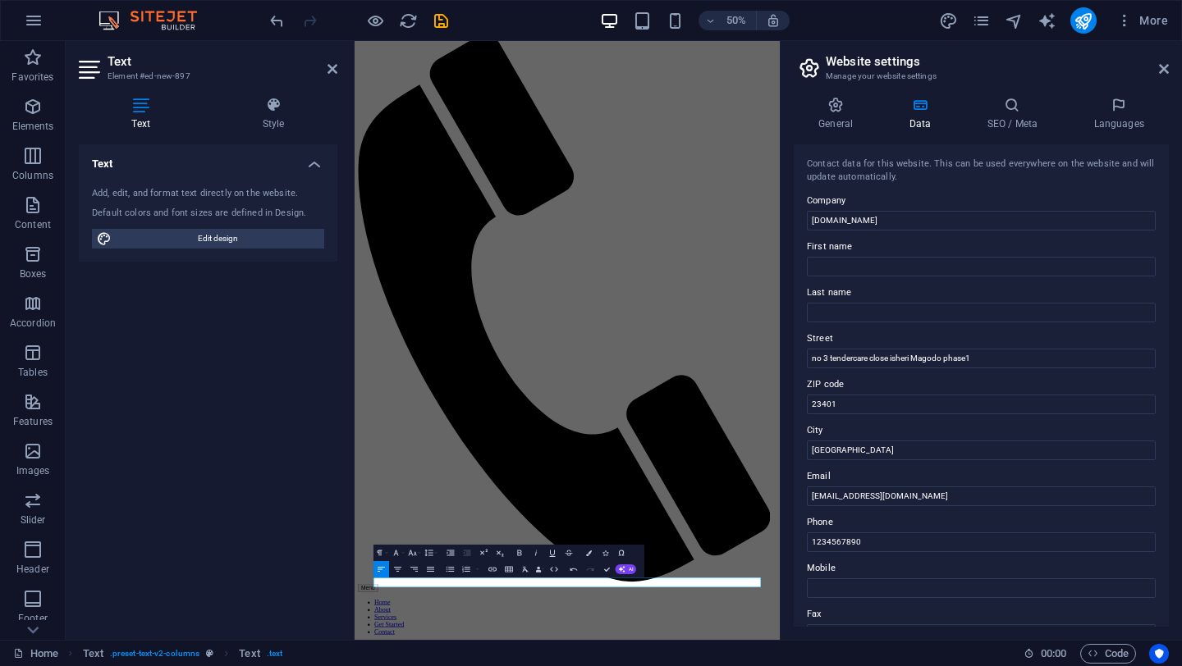
scroll to position [108, 0]
